Goal: Information Seeking & Learning: Learn about a topic

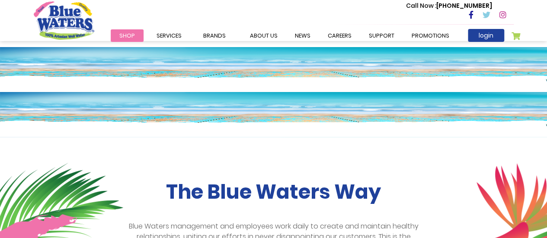
scroll to position [87, 0]
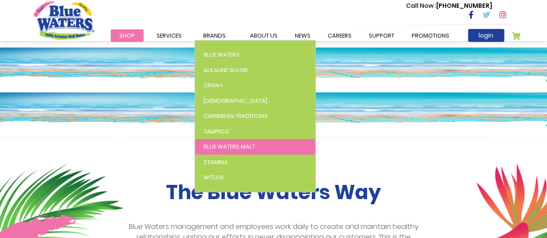
click at [225, 149] on span "Blue Waters Malt" at bounding box center [230, 147] width 52 height 8
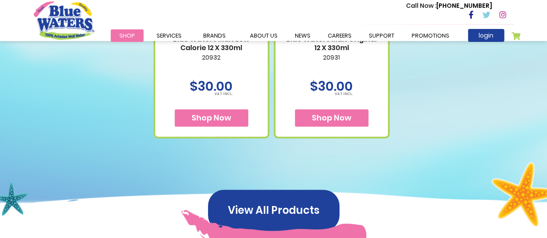
scroll to position [315, 0]
